Goal: Task Accomplishment & Management: Complete application form

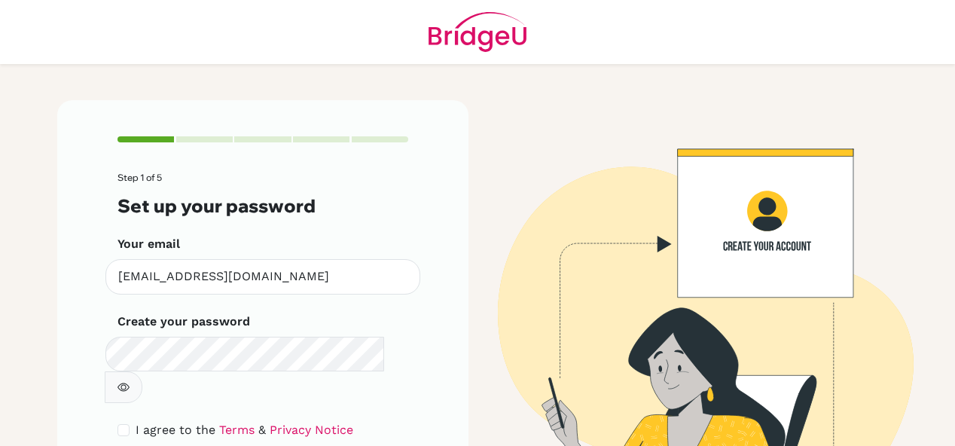
scroll to position [80, 0]
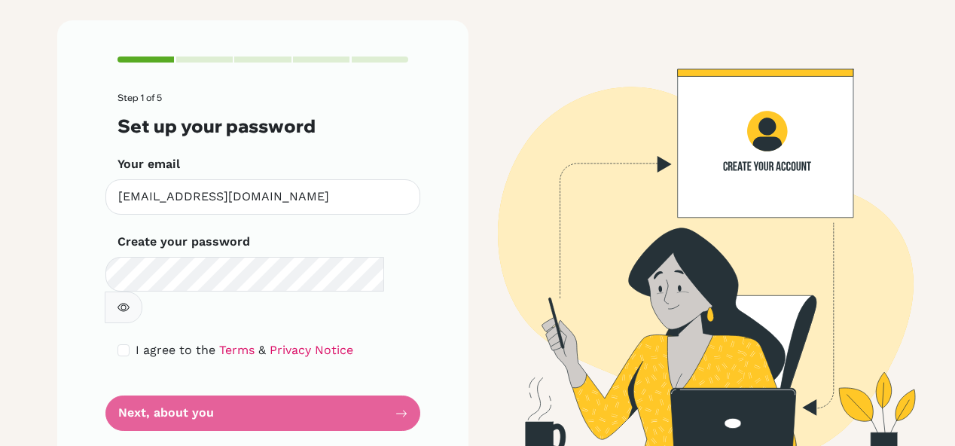
click at [397, 379] on form "Step 1 of 5 Set up your password Your email [PERSON_NAME][EMAIL_ADDRESS][DOMAIN…" at bounding box center [262, 262] width 291 height 338
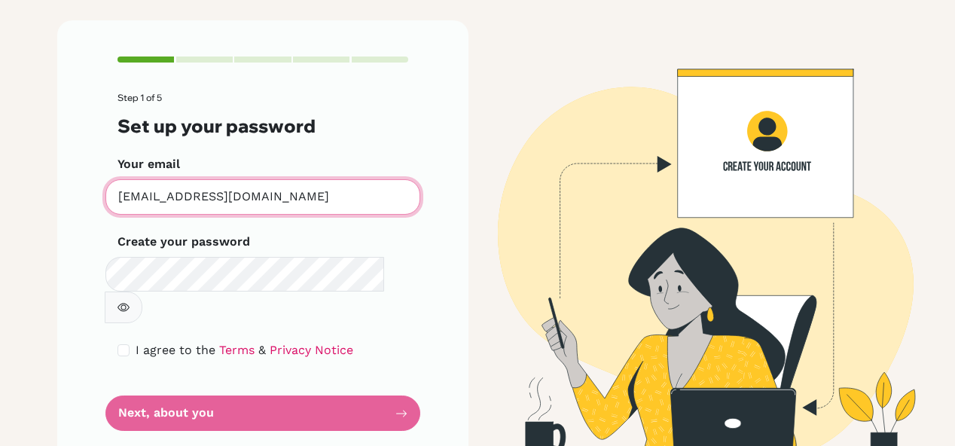
click at [315, 204] on input "[EMAIL_ADDRESS][DOMAIN_NAME]" at bounding box center [262, 196] width 315 height 35
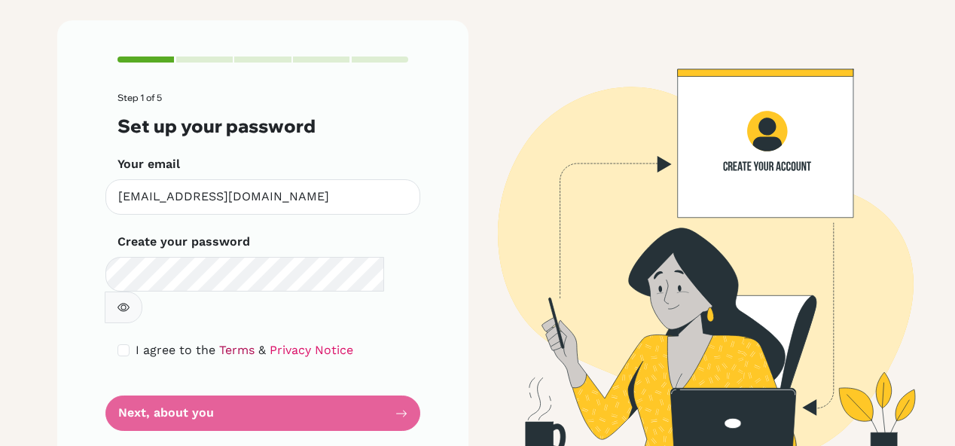
click at [228, 343] on link "Terms" at bounding box center [236, 350] width 35 height 14
click at [274, 374] on form "Step 1 of 5 Set up your password Your email [PERSON_NAME][EMAIL_ADDRESS][DOMAIN…" at bounding box center [262, 262] width 291 height 338
click at [188, 61] on div at bounding box center [204, 59] width 56 height 6
click at [261, 382] on form "Step 1 of 5 Set up your password Your email [PERSON_NAME][EMAIL_ADDRESS][DOMAIN…" at bounding box center [262, 262] width 291 height 338
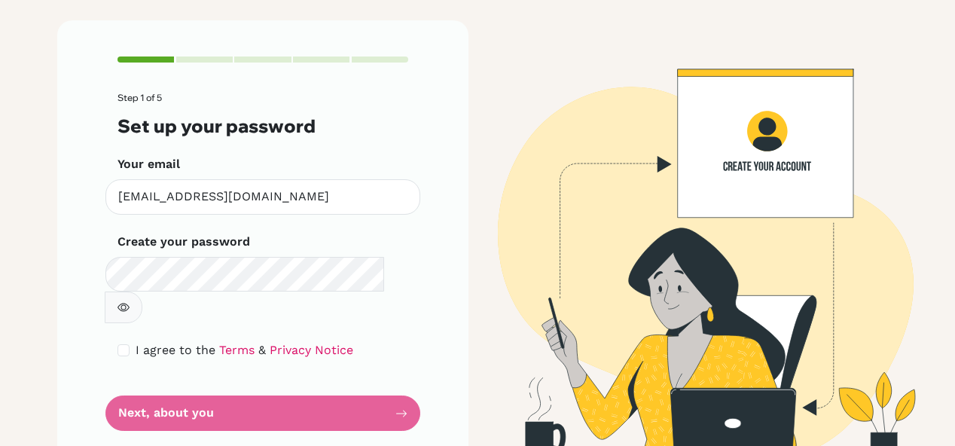
click at [261, 382] on form "Step 1 of 5 Set up your password Your email [PERSON_NAME][EMAIL_ADDRESS][DOMAIN…" at bounding box center [262, 262] width 291 height 338
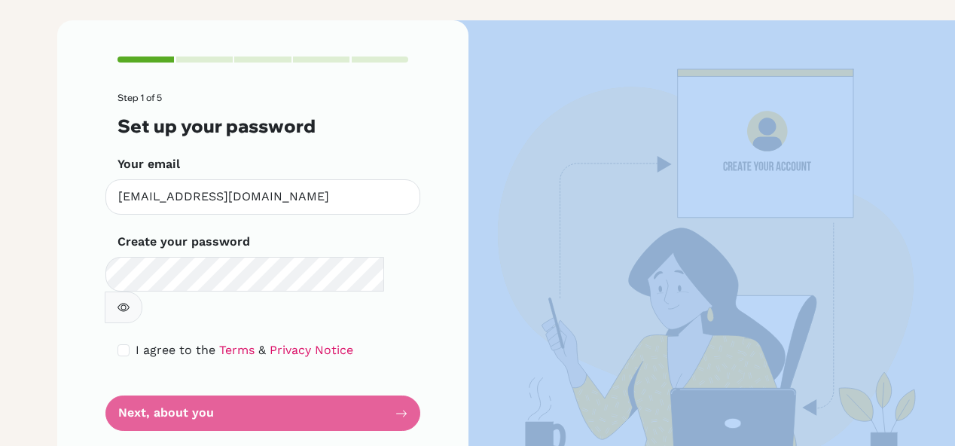
click at [261, 382] on form "Step 1 of 5 Set up your password Your email [PERSON_NAME][EMAIL_ADDRESS][DOMAIN…" at bounding box center [262, 262] width 291 height 338
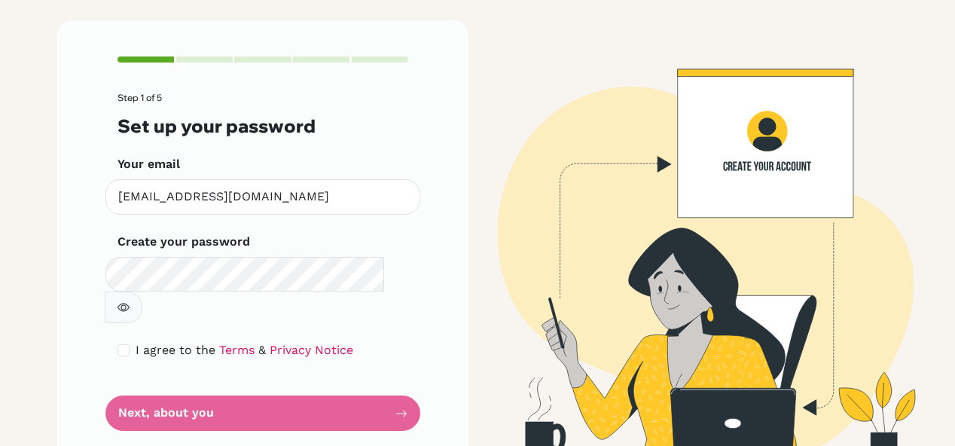
click at [408, 230] on div "Step 1 of 5 Set up your password Your email [PERSON_NAME][EMAIL_ADDRESS][DOMAIN…" at bounding box center [262, 243] width 411 height 447
click at [282, 371] on form "Step 1 of 5 Set up your password Your email [PERSON_NAME][EMAIL_ADDRESS][DOMAIN…" at bounding box center [262, 262] width 291 height 338
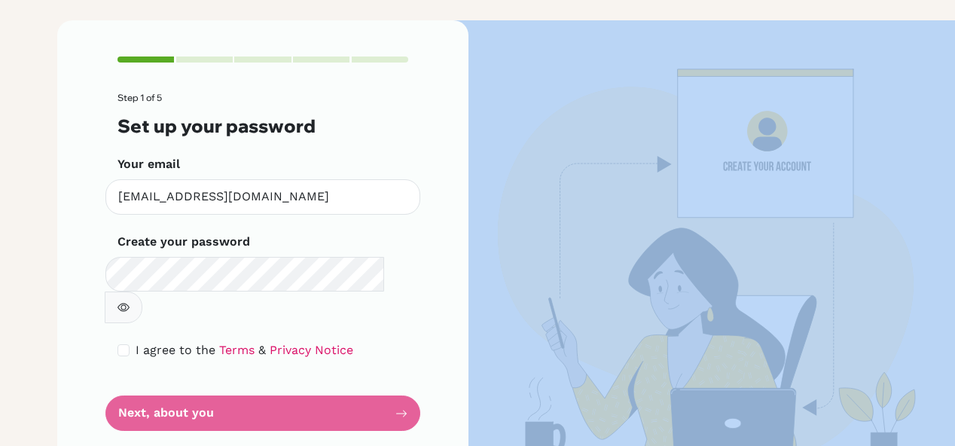
click at [282, 371] on form "Step 1 of 5 Set up your password Your email [PERSON_NAME][EMAIL_ADDRESS][DOMAIN…" at bounding box center [262, 262] width 291 height 338
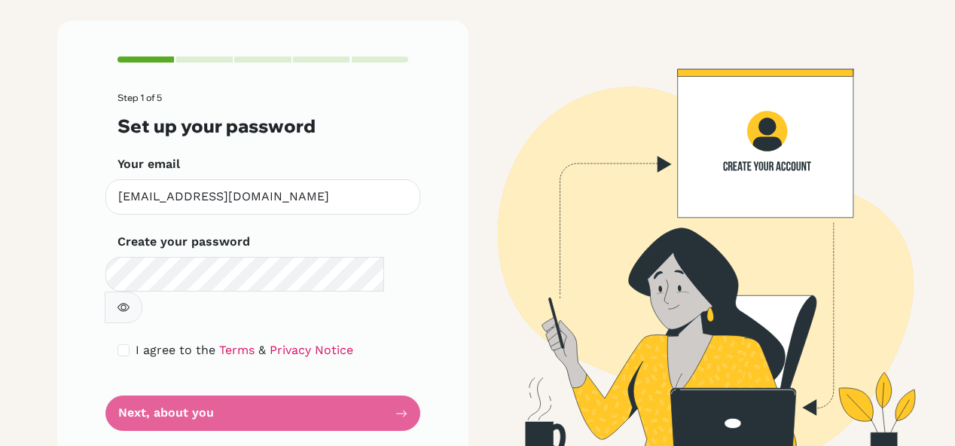
click at [382, 341] on div "I agree to the Terms & Privacy Notice" at bounding box center [262, 350] width 291 height 18
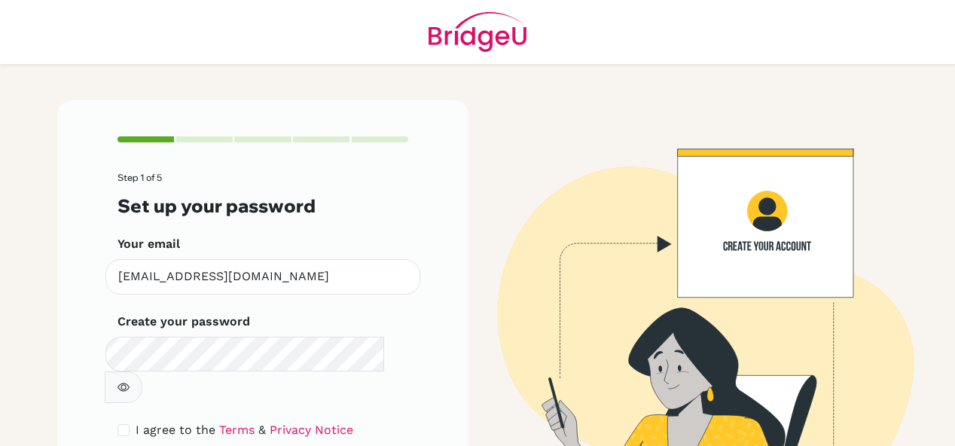
scroll to position [80, 0]
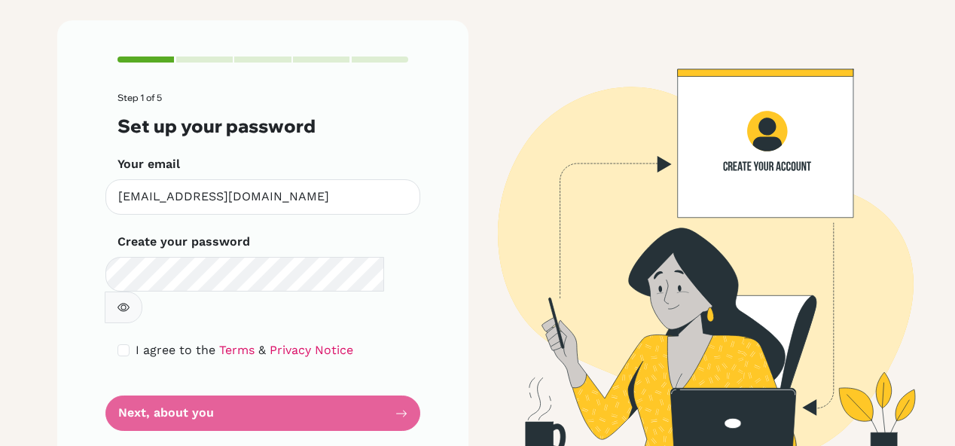
click at [399, 379] on form "Step 1 of 5 Set up your password Your email [PERSON_NAME][EMAIL_ADDRESS][DOMAIN…" at bounding box center [262, 262] width 291 height 338
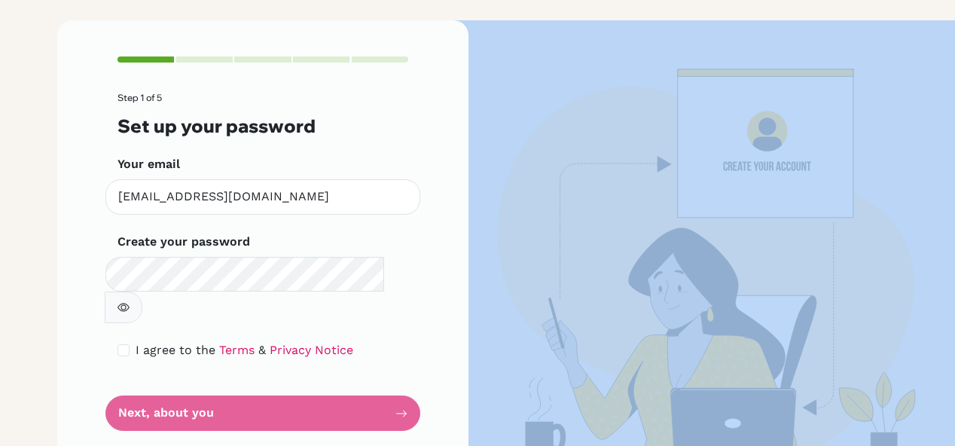
click at [399, 379] on form "Step 1 of 5 Set up your password Your email [PERSON_NAME][EMAIL_ADDRESS][DOMAIN…" at bounding box center [262, 262] width 291 height 338
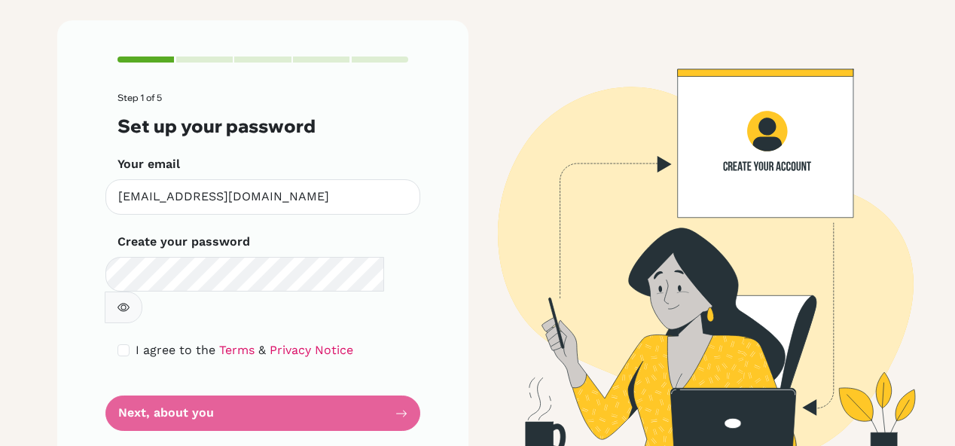
click at [428, 322] on div "Step 1 of 5 Set up your password Your email [PERSON_NAME][EMAIL_ADDRESS][DOMAIN…" at bounding box center [262, 243] width 411 height 447
click at [282, 382] on form "Step 1 of 5 Set up your password Your email [PERSON_NAME][EMAIL_ADDRESS][DOMAIN…" at bounding box center [262, 262] width 291 height 338
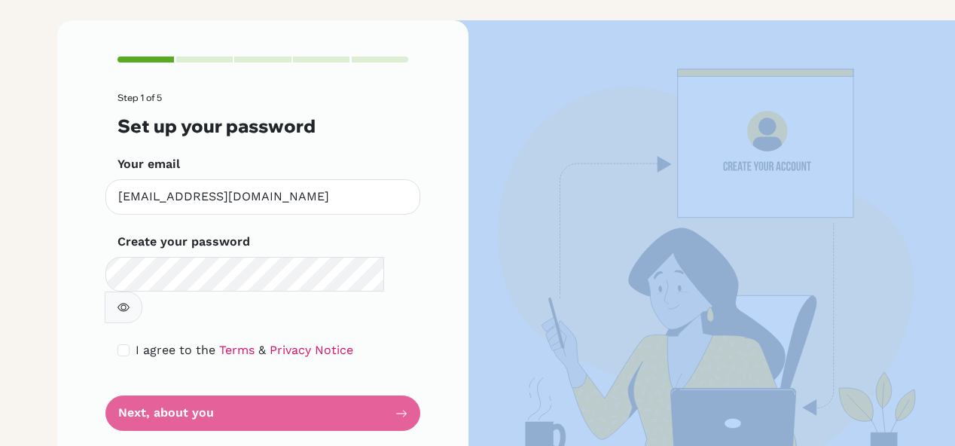
click at [282, 382] on form "Step 1 of 5 Set up your password Your email [PERSON_NAME][EMAIL_ADDRESS][DOMAIN…" at bounding box center [262, 262] width 291 height 338
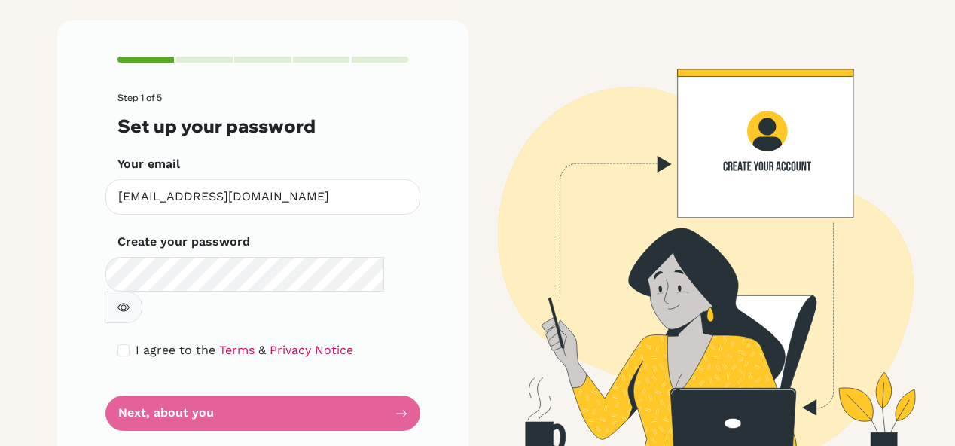
click at [361, 332] on form "Step 1 of 5 Set up your password Your email [PERSON_NAME][EMAIL_ADDRESS][DOMAIN…" at bounding box center [262, 262] width 291 height 338
